Goal: Check status: Check status

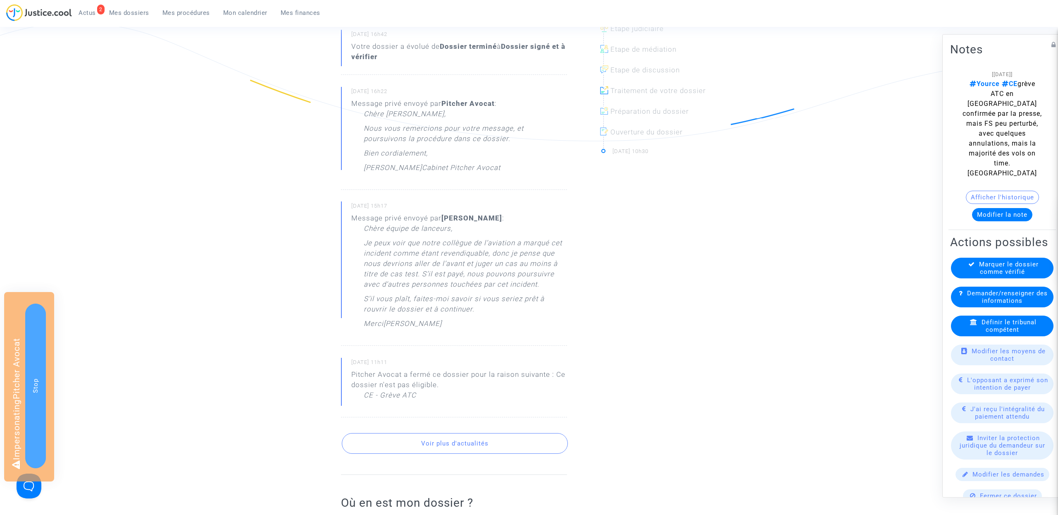
scroll to position [296, 0]
